Goal: Information Seeking & Learning: Check status

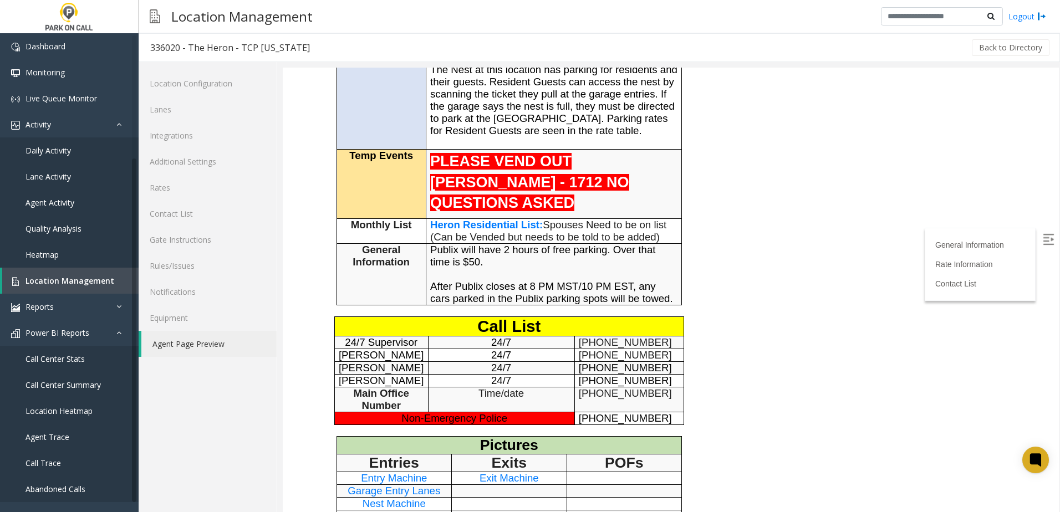
scroll to position [162, 0]
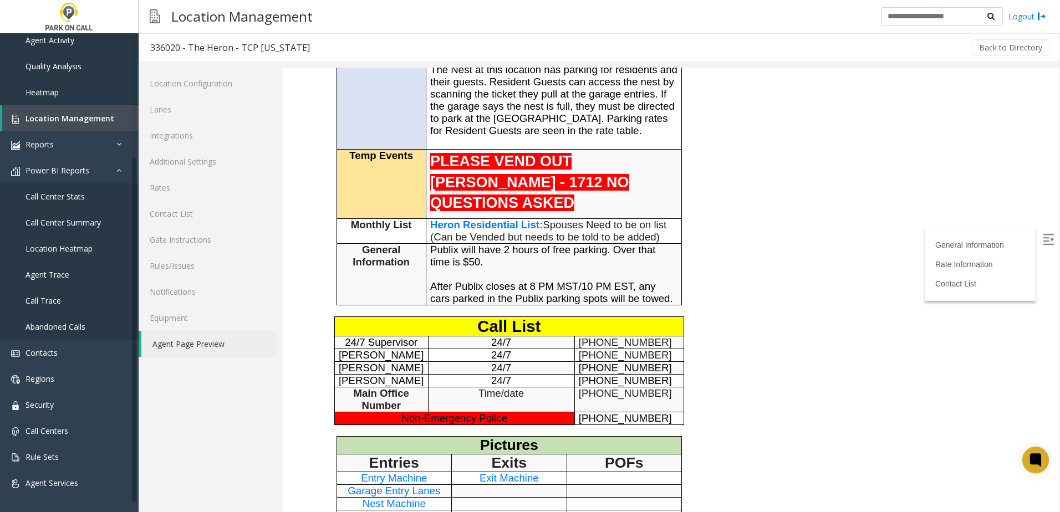
drag, startPoint x: 751, startPoint y: 197, endPoint x: 731, endPoint y: 107, distance: 92.0
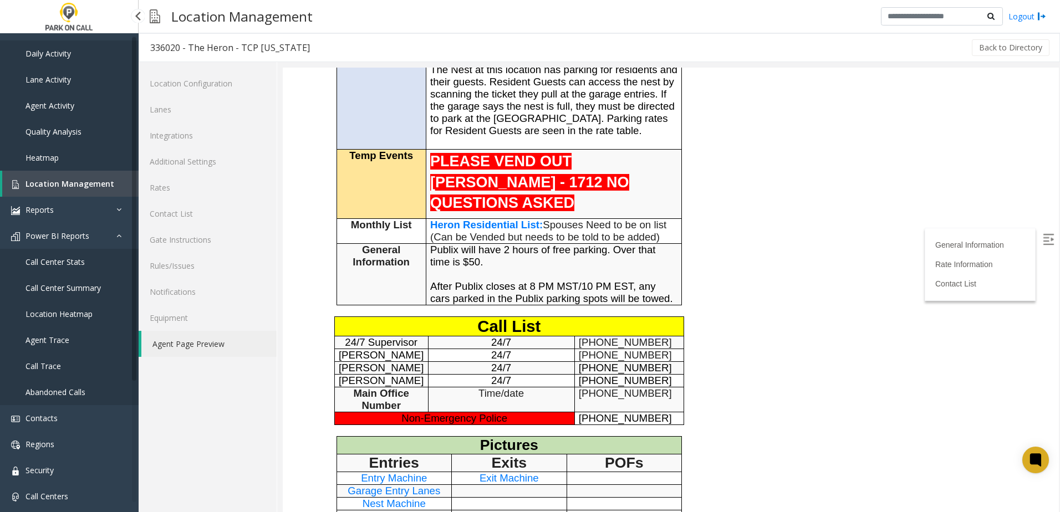
scroll to position [0, 0]
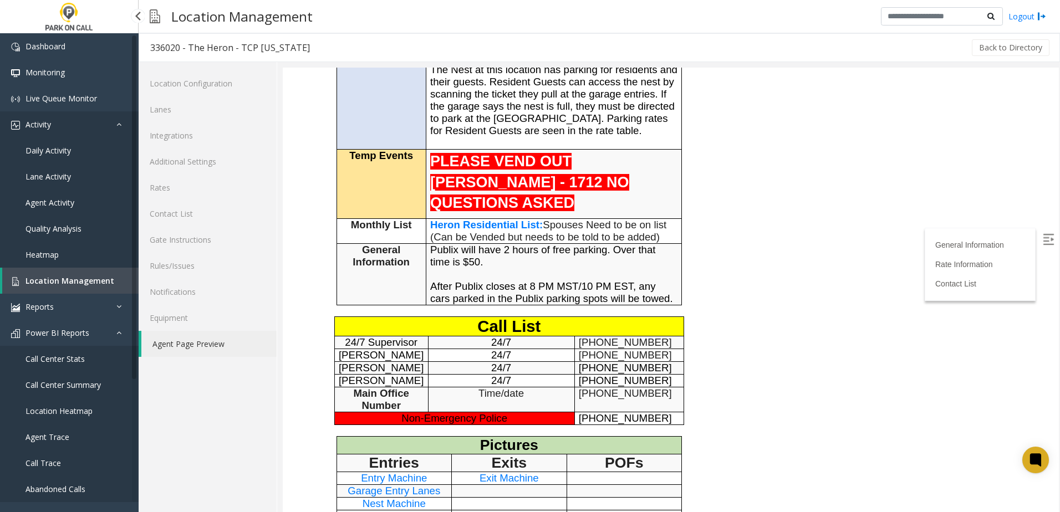
click at [70, 129] on link "Activity" at bounding box center [69, 124] width 139 height 26
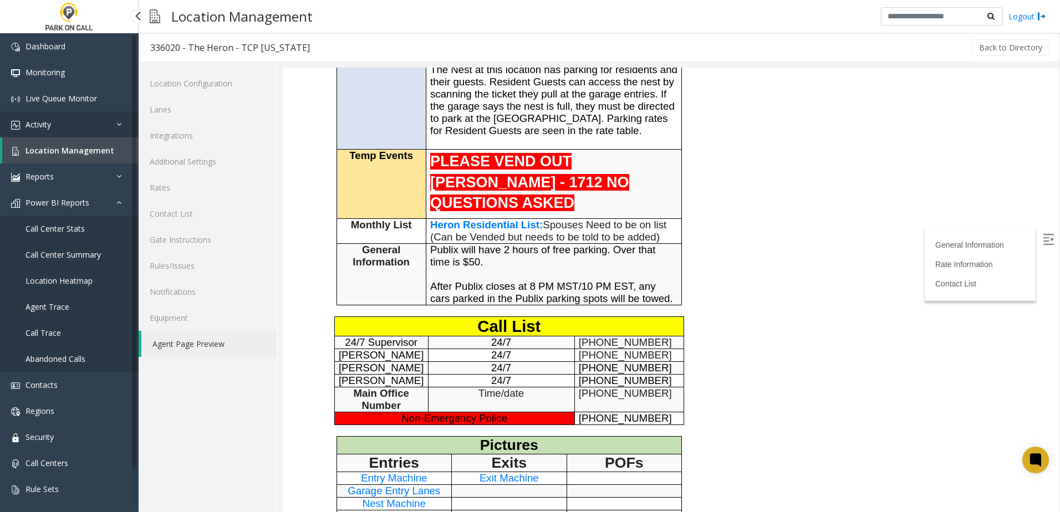
click at [63, 125] on link "Activity" at bounding box center [69, 124] width 139 height 26
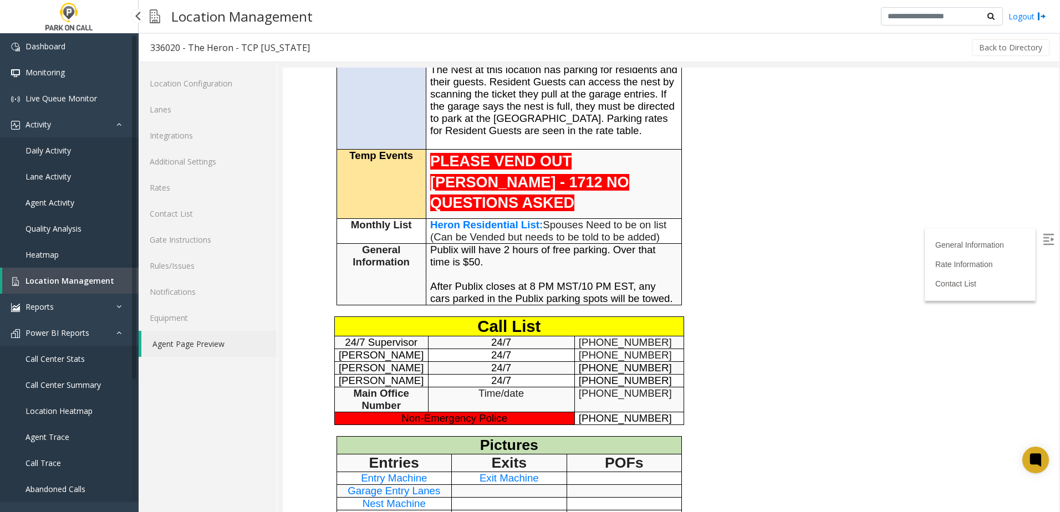
click at [53, 142] on link "Daily Activity" at bounding box center [69, 150] width 139 height 26
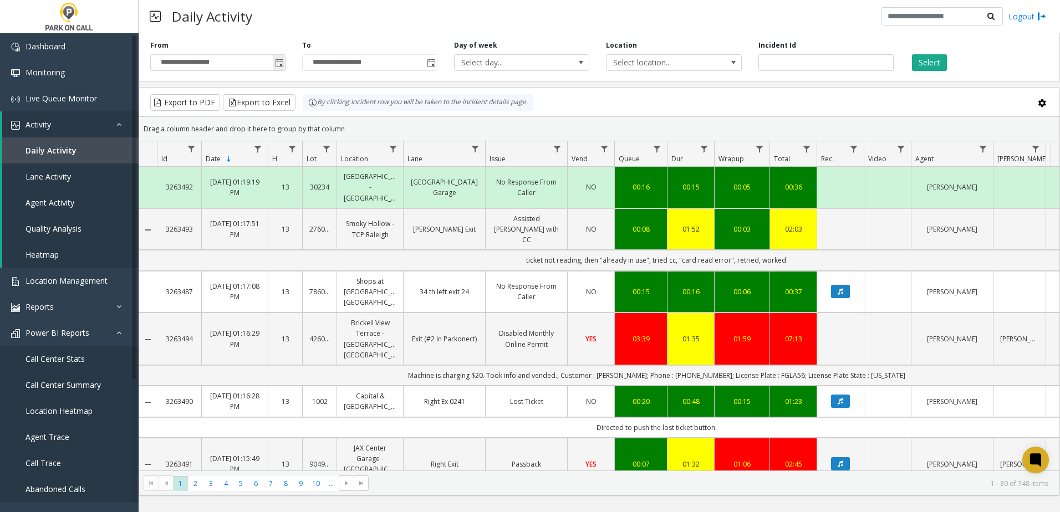
click at [283, 62] on span "Toggle popup" at bounding box center [279, 63] width 9 height 9
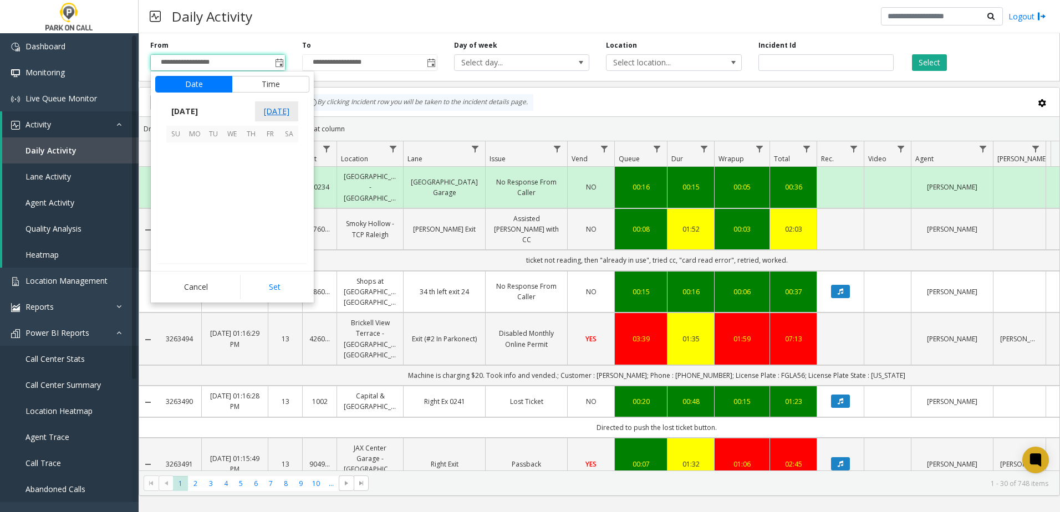
scroll to position [198784, 0]
click at [217, 226] on span "26" at bounding box center [213, 227] width 19 height 19
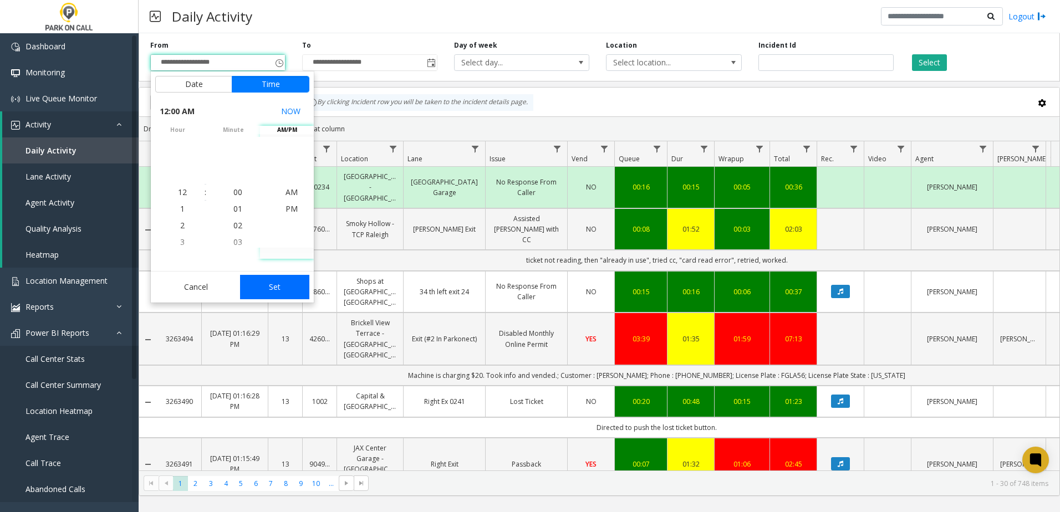
click at [293, 277] on button "Set" at bounding box center [275, 287] width 70 height 24
type input "**********"
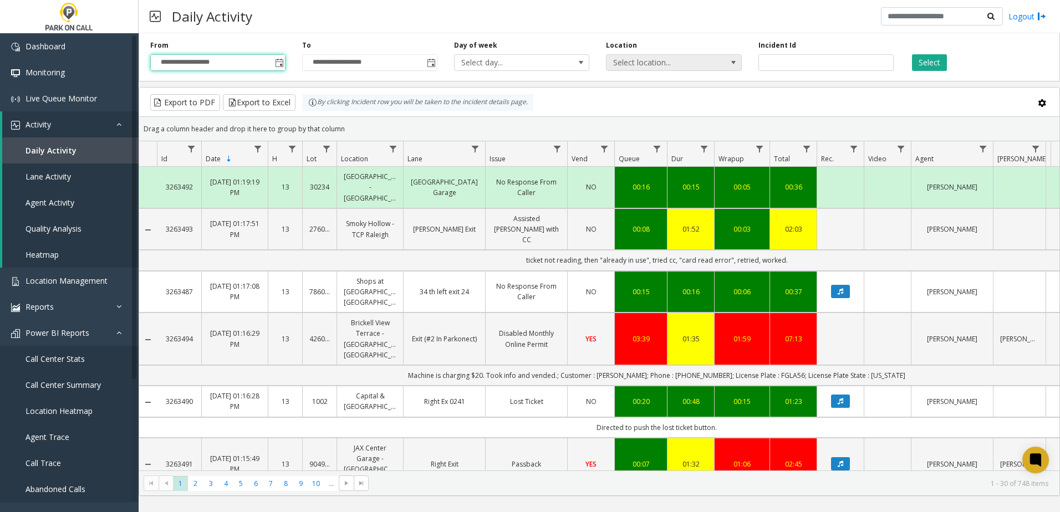
click at [640, 63] on span "Select location..." at bounding box center [660, 63] width 108 height 16
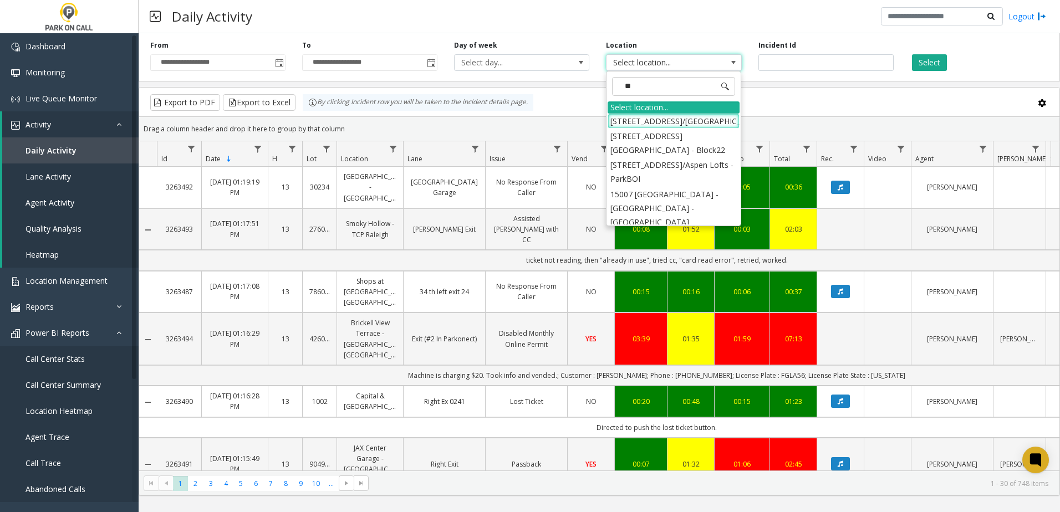
type input "*"
type input "****"
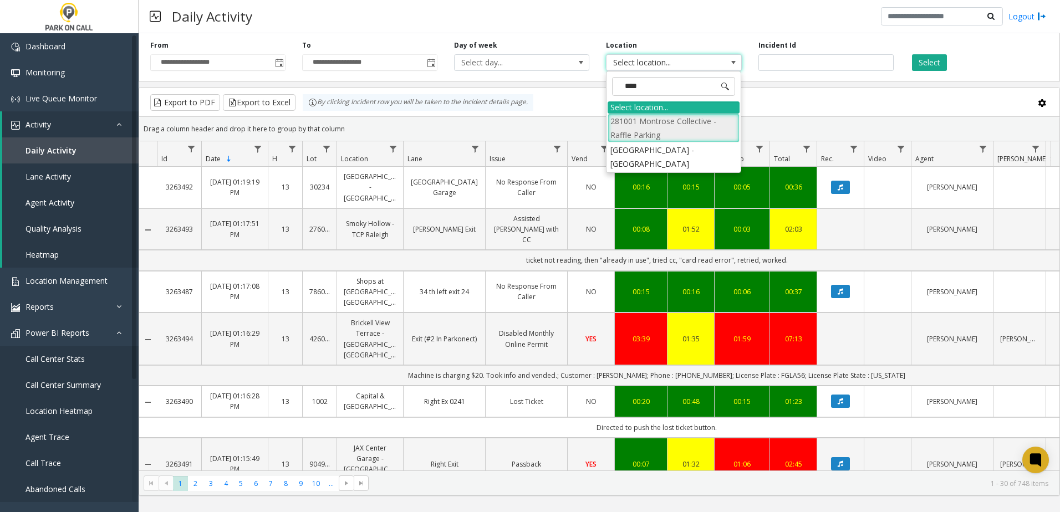
click at [672, 120] on li "281001 Montrose Collective - Raffle Parking" at bounding box center [673, 128] width 132 height 29
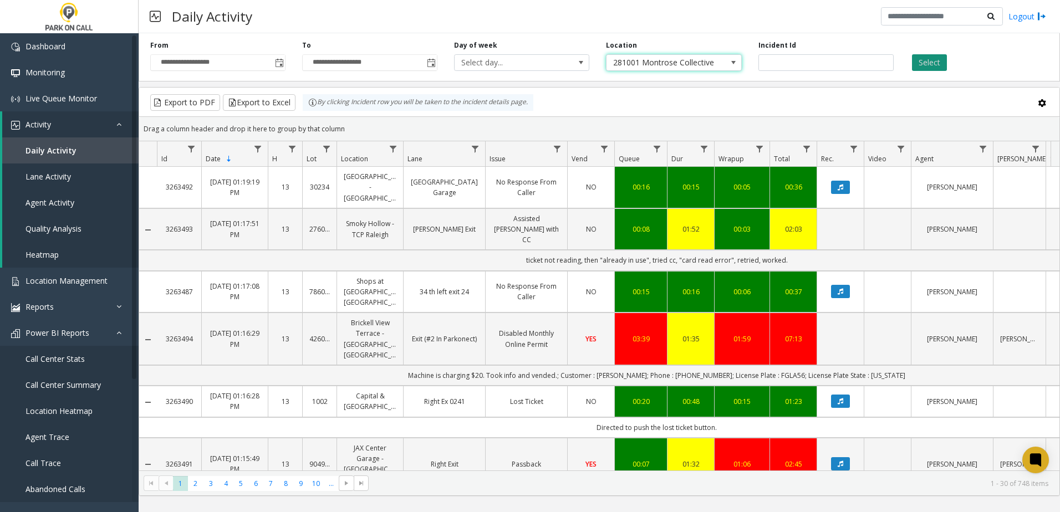
click at [922, 60] on button "Select" at bounding box center [929, 62] width 35 height 17
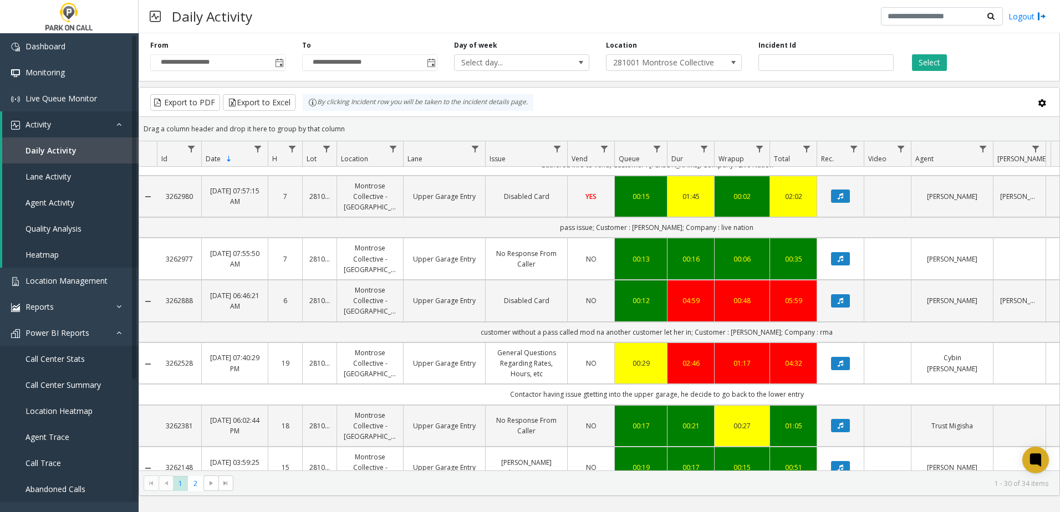
scroll to position [388, 0]
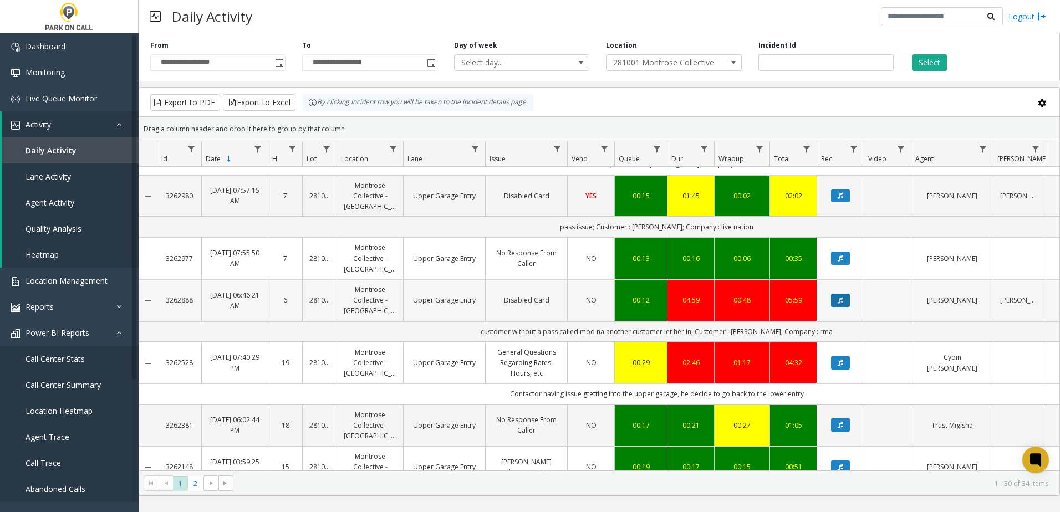
click at [839, 306] on button "Data table" at bounding box center [840, 300] width 19 height 13
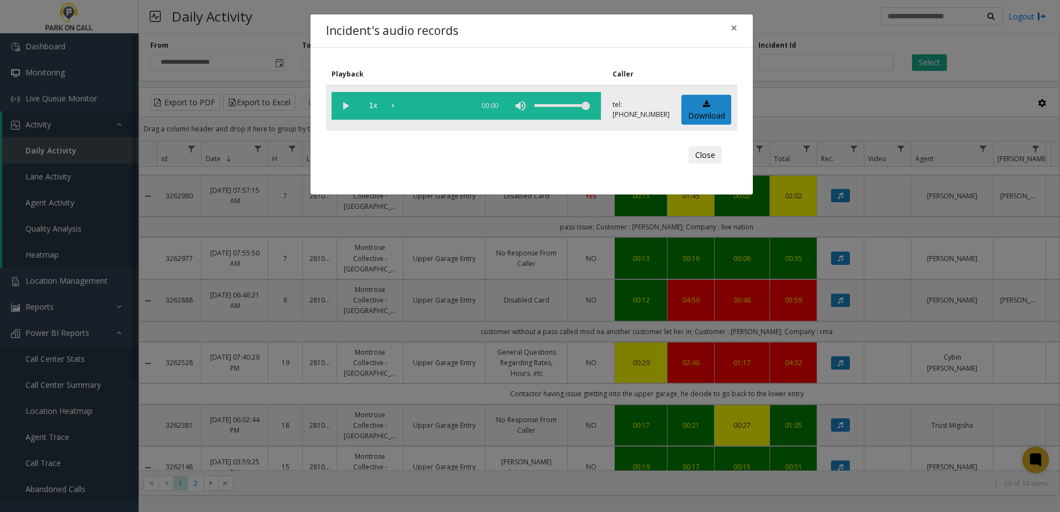
click at [340, 101] on vg-play-pause at bounding box center [345, 106] width 28 height 28
click at [373, 104] on span "1x" at bounding box center [373, 106] width 28 height 28
click at [374, 108] on span "1.5x" at bounding box center [373, 106] width 28 height 28
click at [374, 108] on span "2x" at bounding box center [373, 106] width 28 height 28
click at [374, 108] on span "0.5x" at bounding box center [373, 106] width 28 height 28
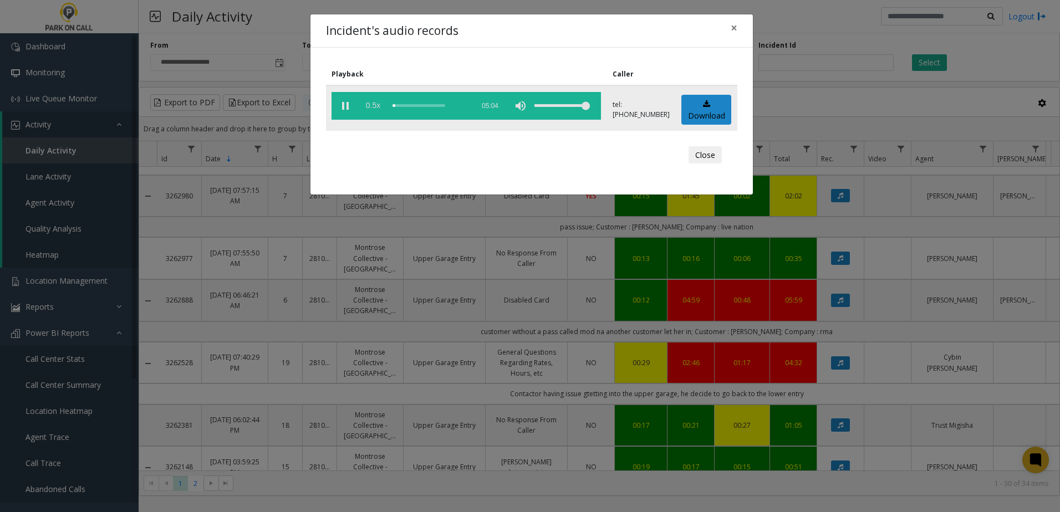
click at [374, 108] on span "0.5x" at bounding box center [373, 106] width 28 height 28
click at [374, 108] on span "1.5x" at bounding box center [373, 106] width 28 height 28
click at [374, 108] on span "2x" at bounding box center [373, 106] width 28 height 28
click at [374, 108] on span "0.5x" at bounding box center [373, 106] width 28 height 28
drag, startPoint x: 453, startPoint y: 29, endPoint x: 325, endPoint y: 22, distance: 127.7
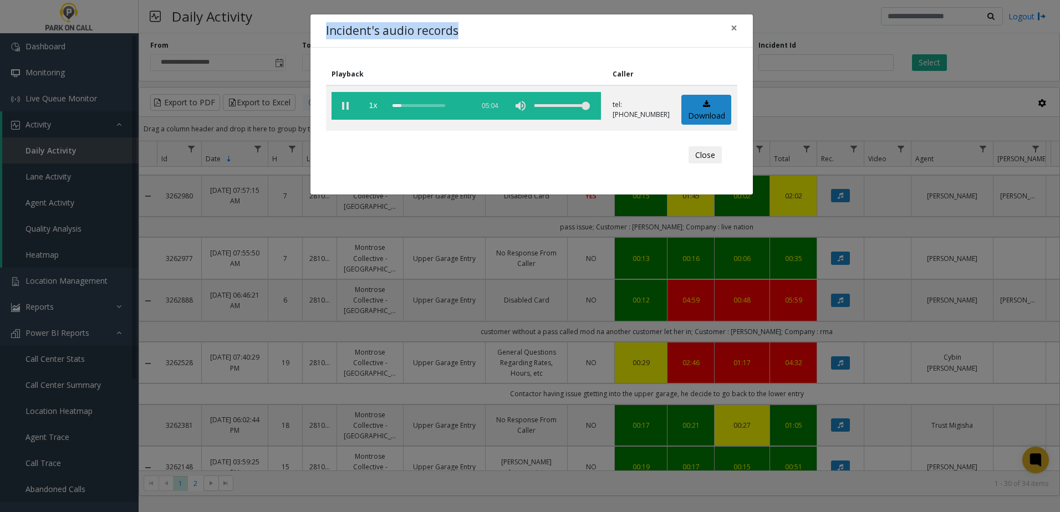
click at [326, 22] on h4 "Incident's audio records" at bounding box center [392, 31] width 132 height 18
click at [326, 27] on h4 "Incident's audio records" at bounding box center [392, 31] width 132 height 18
drag, startPoint x: 325, startPoint y: 30, endPoint x: 463, endPoint y: 28, distance: 137.5
click at [463, 28] on div "Incident's audio records ×" at bounding box center [531, 31] width 442 height 34
click at [458, 30] on div "Incident's audio records ×" at bounding box center [531, 31] width 442 height 34
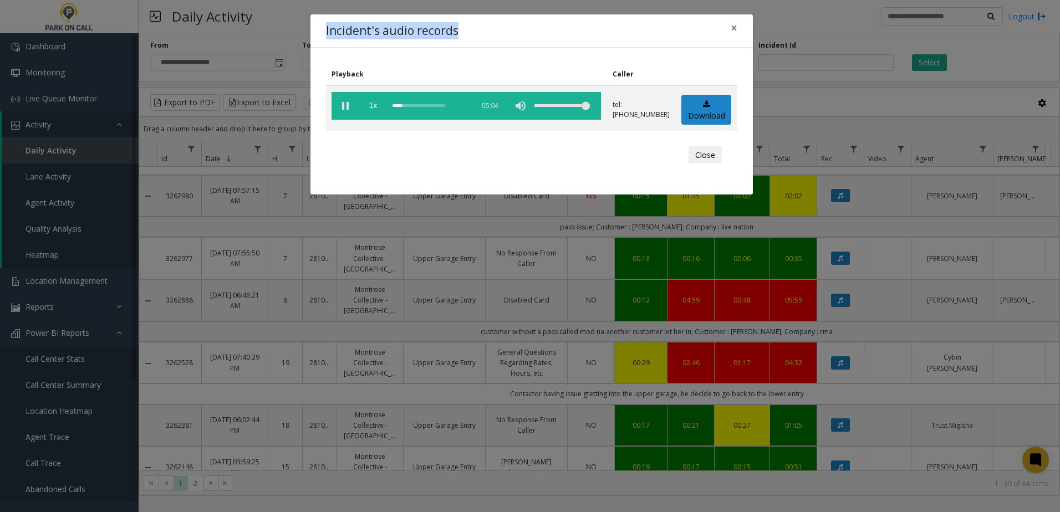
drag, startPoint x: 455, startPoint y: 32, endPoint x: 325, endPoint y: 32, distance: 130.2
click at [325, 32] on div "Incident's audio records ×" at bounding box center [531, 31] width 442 height 34
drag, startPoint x: 324, startPoint y: 32, endPoint x: 457, endPoint y: 33, distance: 133.0
click at [457, 33] on div "Incident's audio records ×" at bounding box center [531, 31] width 442 height 34
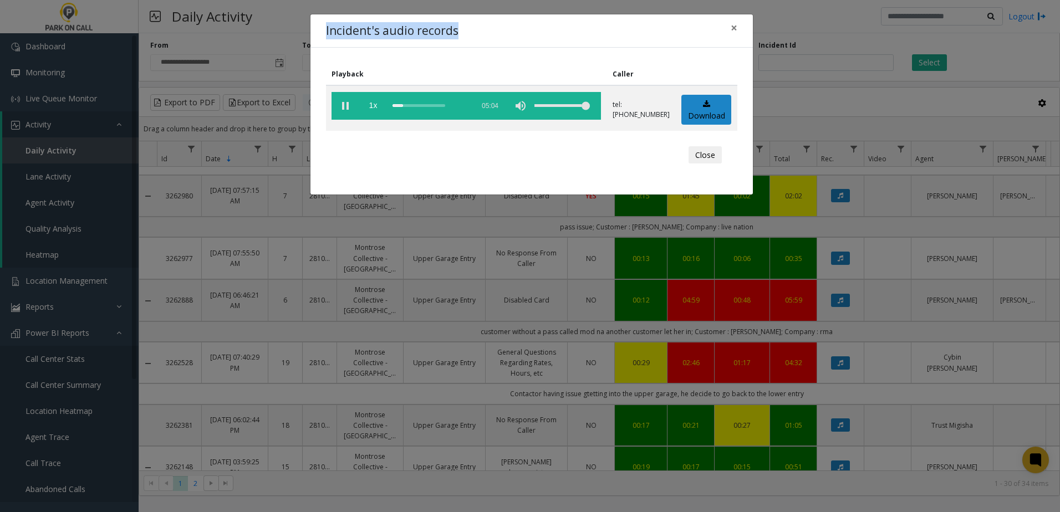
click at [457, 33] on div "Incident's audio records ×" at bounding box center [531, 31] width 442 height 34
drag, startPoint x: 459, startPoint y: 29, endPoint x: 331, endPoint y: 31, distance: 127.5
click at [331, 31] on div "Incident's audio records ×" at bounding box center [531, 31] width 442 height 34
click at [329, 31] on h4 "Incident's audio records" at bounding box center [392, 31] width 132 height 18
drag, startPoint x: 324, startPoint y: 33, endPoint x: 453, endPoint y: 32, distance: 129.1
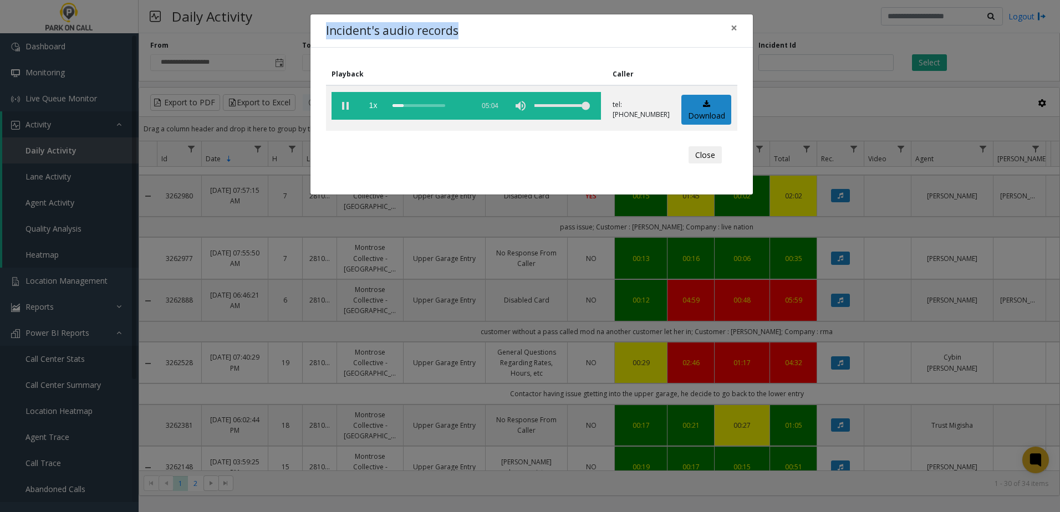
click at [453, 32] on div "Incident's audio records ×" at bounding box center [531, 31] width 442 height 34
click at [453, 32] on h4 "Incident's audio records" at bounding box center [392, 31] width 132 height 18
click at [732, 27] on span "×" at bounding box center [733, 28] width 7 height 16
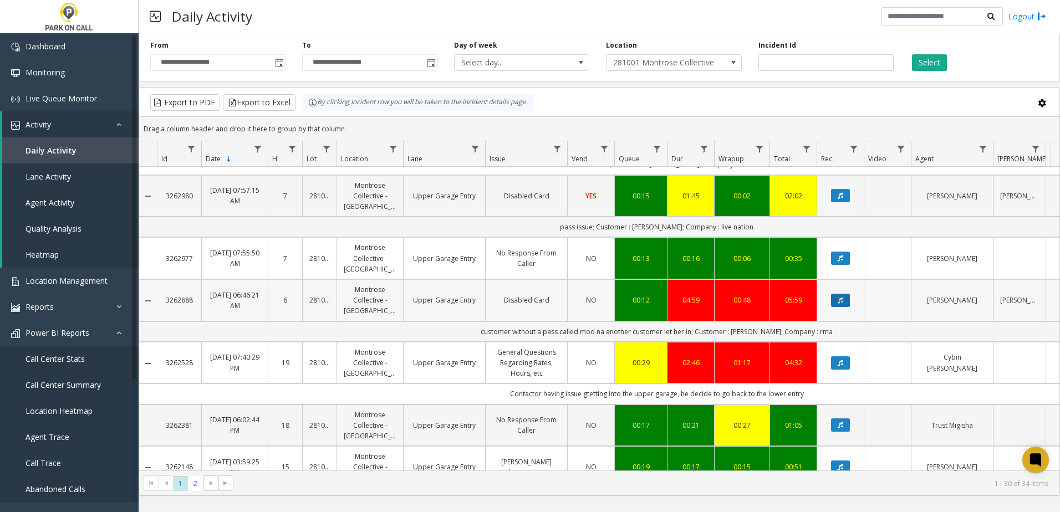
click at [849, 297] on button "Data table" at bounding box center [840, 300] width 19 height 13
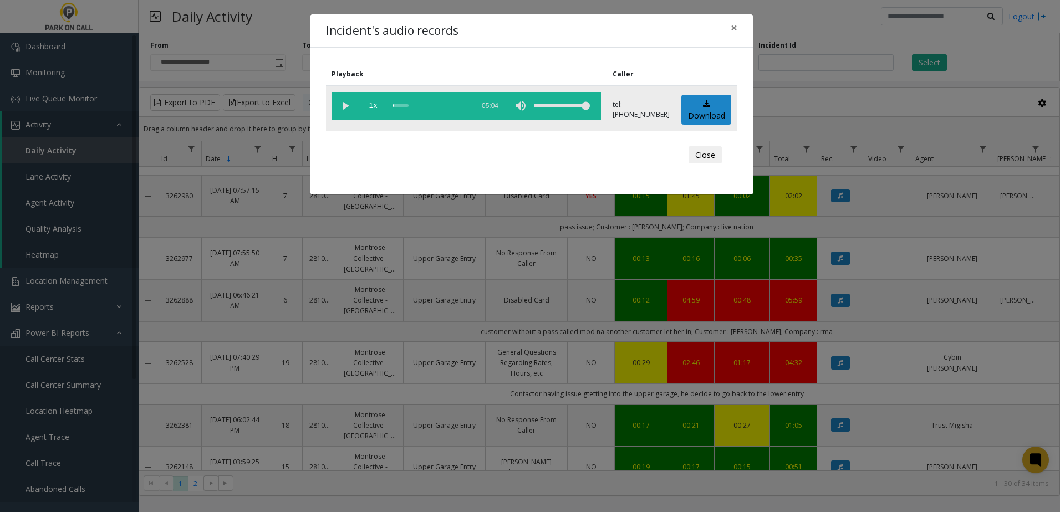
click at [354, 106] on vg-play-pause at bounding box center [345, 106] width 28 height 28
click at [402, 105] on div "scrub bar" at bounding box center [429, 106] width 75 height 28
click at [411, 106] on div "scrub bar" at bounding box center [429, 106] width 75 height 28
click at [407, 105] on div "scrub bar" at bounding box center [429, 106] width 75 height 28
click at [405, 105] on div "scrub bar" at bounding box center [429, 106] width 75 height 28
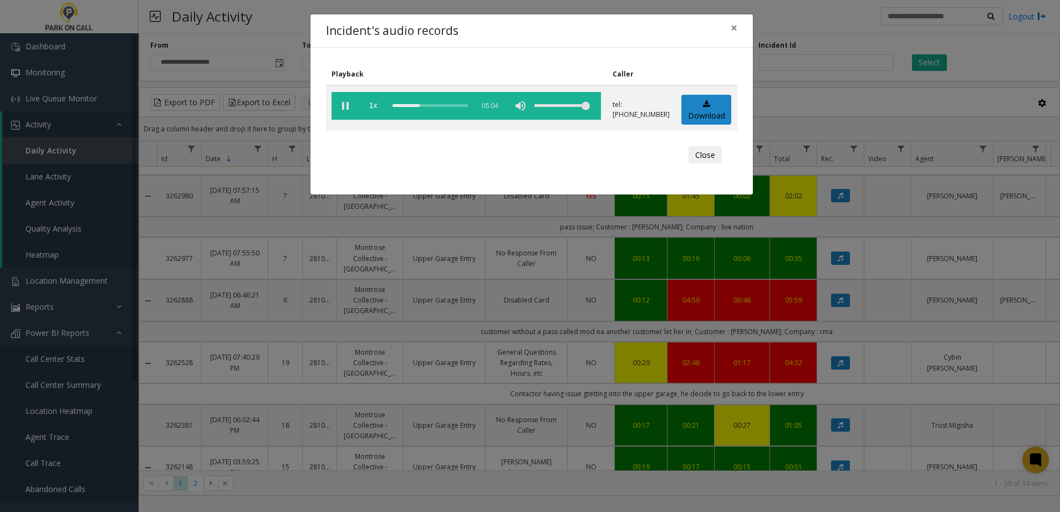
click at [589, 21] on div "Incident's audio records ×" at bounding box center [531, 31] width 442 height 34
click at [426, 104] on div "scrub bar" at bounding box center [429, 106] width 75 height 28
click at [431, 104] on div "scrub bar" at bounding box center [429, 106] width 75 height 28
click at [435, 104] on div "scrub bar" at bounding box center [429, 106] width 75 height 28
click at [433, 105] on div "scrub bar" at bounding box center [429, 106] width 75 height 28
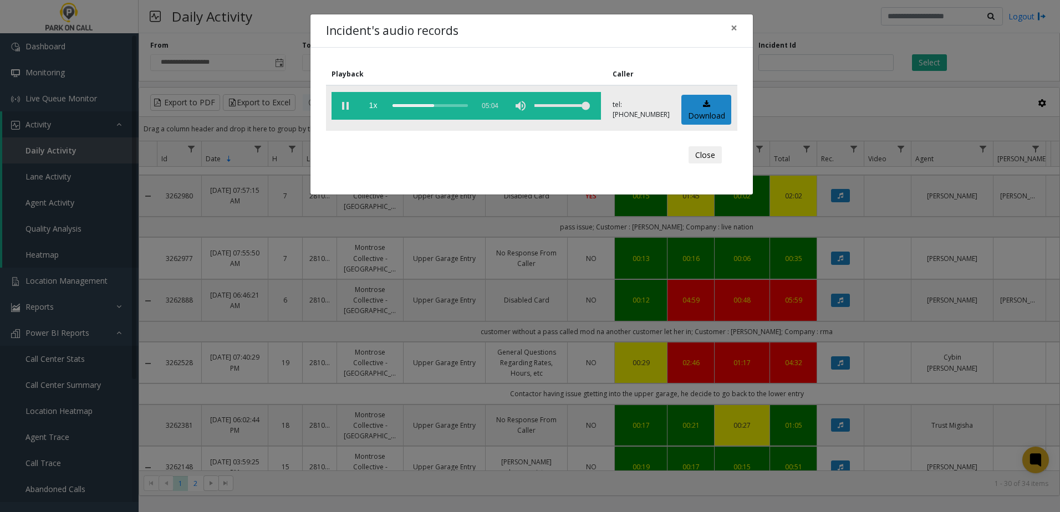
click at [441, 104] on div "scrub bar" at bounding box center [429, 106] width 75 height 28
click at [446, 104] on div "scrub bar" at bounding box center [429, 106] width 75 height 28
click at [448, 105] on div "scrub bar" at bounding box center [429, 106] width 75 height 28
click at [452, 105] on div "scrub bar" at bounding box center [429, 106] width 75 height 28
click at [456, 105] on div "scrub bar" at bounding box center [429, 106] width 75 height 28
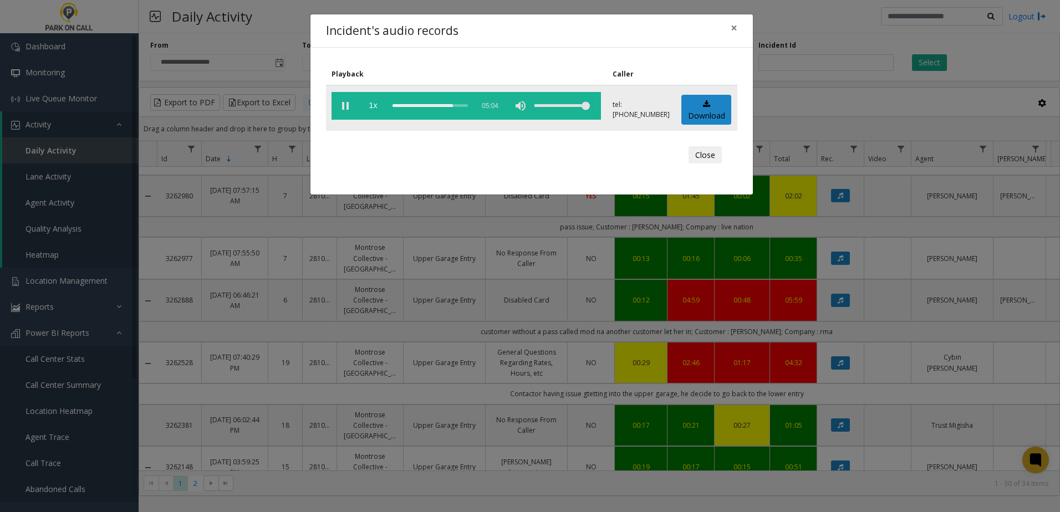
click at [459, 104] on div "scrub bar" at bounding box center [429, 106] width 75 height 28
click at [395, 104] on div "scrub bar" at bounding box center [429, 106] width 75 height 28
click at [348, 106] on vg-play-pause at bounding box center [345, 106] width 28 height 28
click at [729, 29] on button "×" at bounding box center [734, 27] width 22 height 27
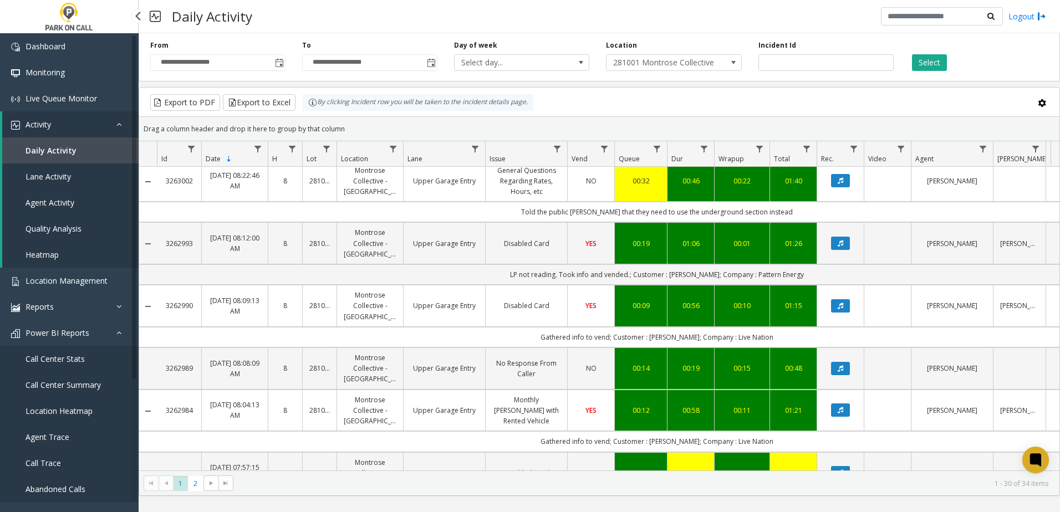
scroll to position [0, 0]
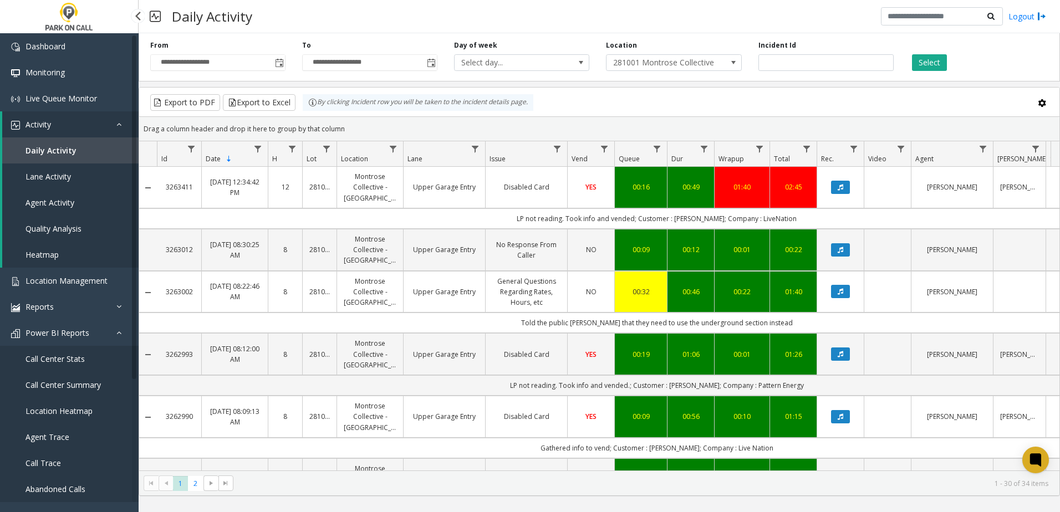
click at [59, 146] on span "Daily Activity" at bounding box center [50, 150] width 51 height 11
click at [42, 176] on span "Lane Activity" at bounding box center [47, 176] width 45 height 11
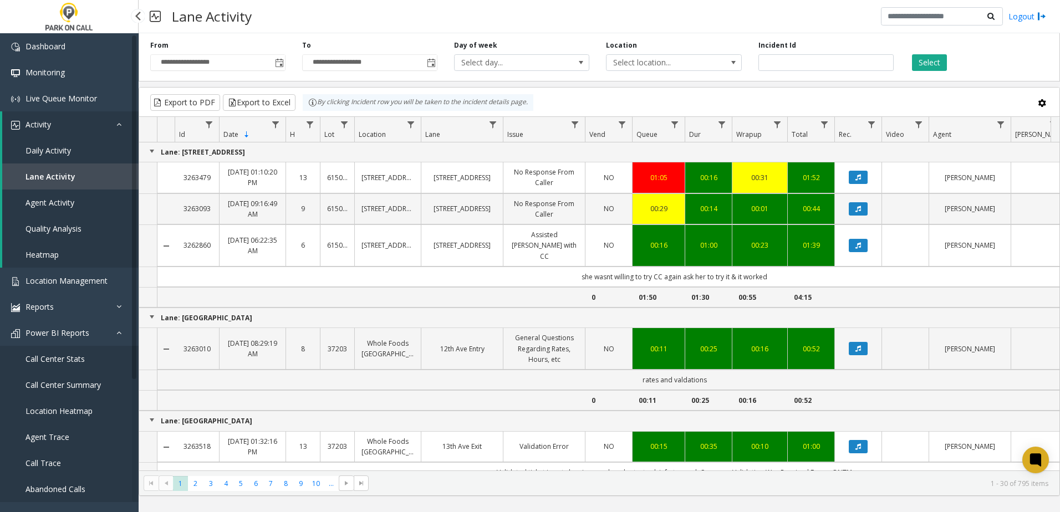
click at [43, 157] on link "Daily Activity" at bounding box center [70, 150] width 136 height 26
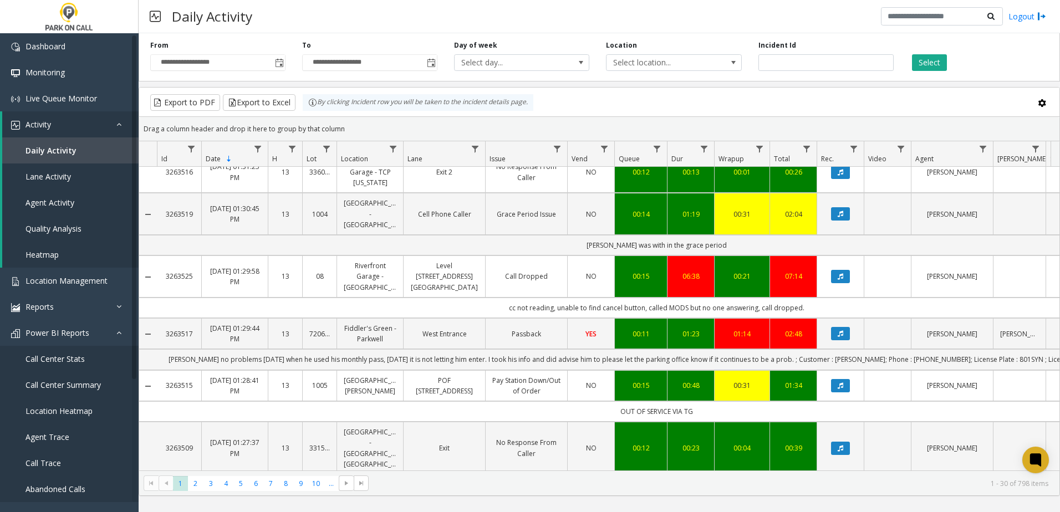
scroll to position [1436, 0]
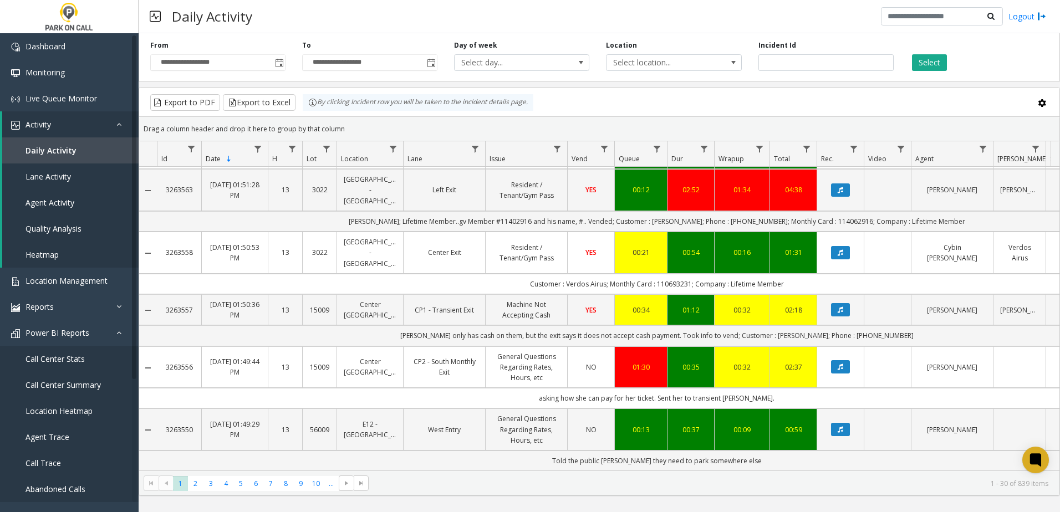
scroll to position [1288, 0]
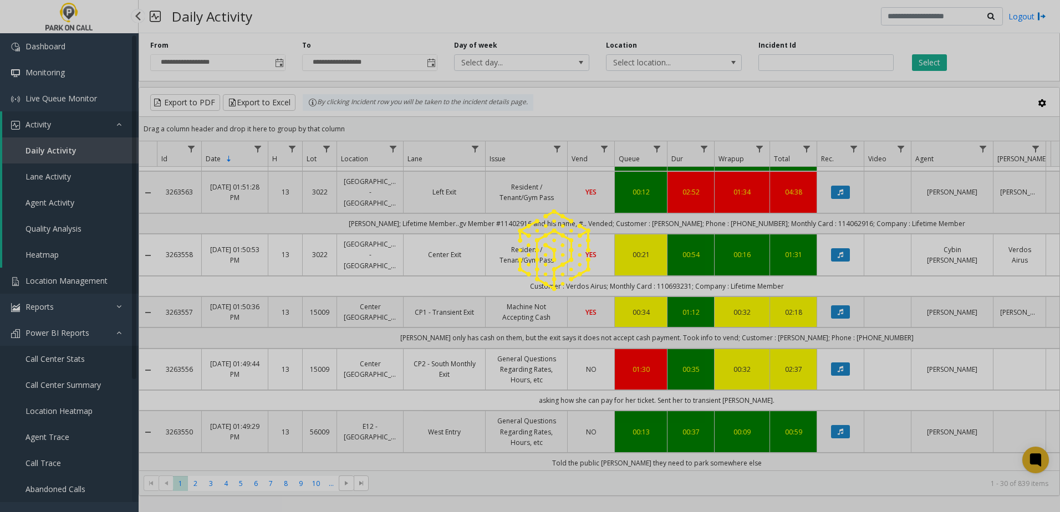
click at [99, 280] on div at bounding box center [530, 256] width 1060 height 512
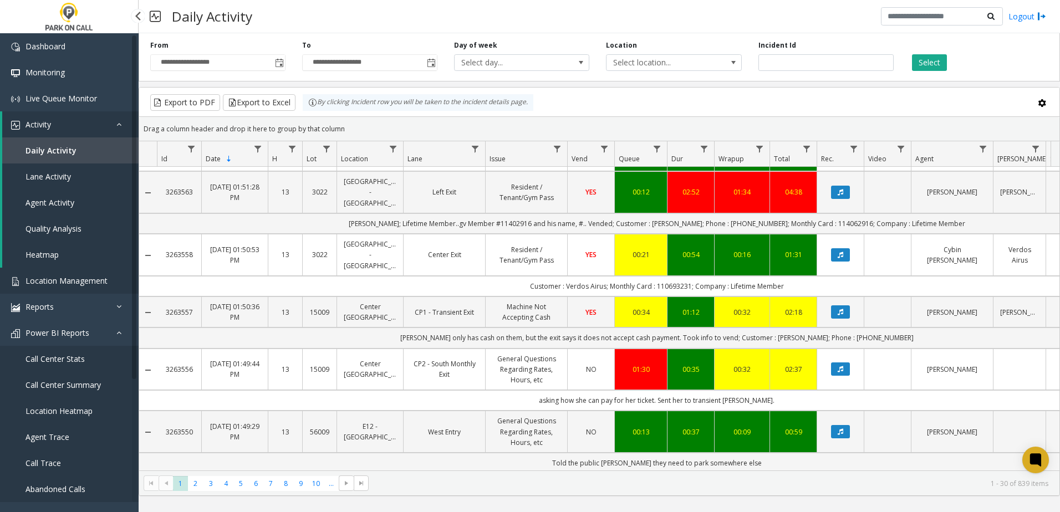
click at [86, 283] on span "Location Management" at bounding box center [66, 280] width 82 height 11
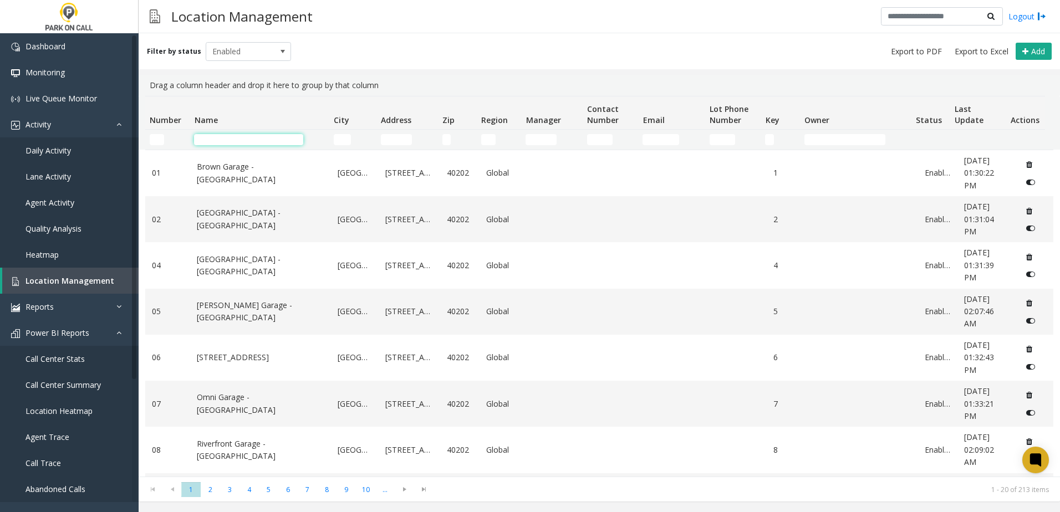
click at [233, 134] on input "Name Filter" at bounding box center [248, 139] width 109 height 11
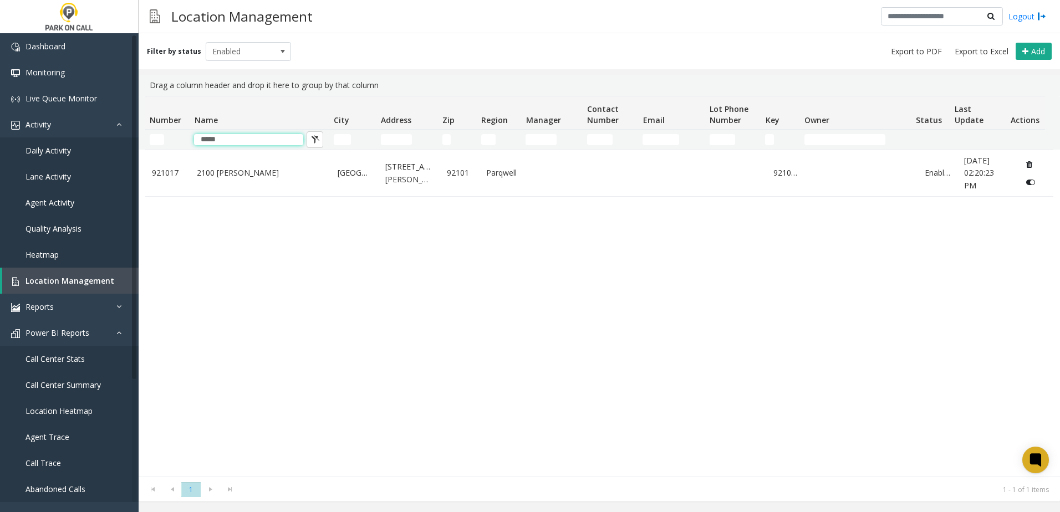
type input "*****"
click at [506, 284] on div "921017 2100 Kettner - Parkwell San Diego 2100 Kettner Boulevard 92101 Parqwell …" at bounding box center [599, 313] width 908 height 327
